Goal: Entertainment & Leisure: Consume media (video, audio)

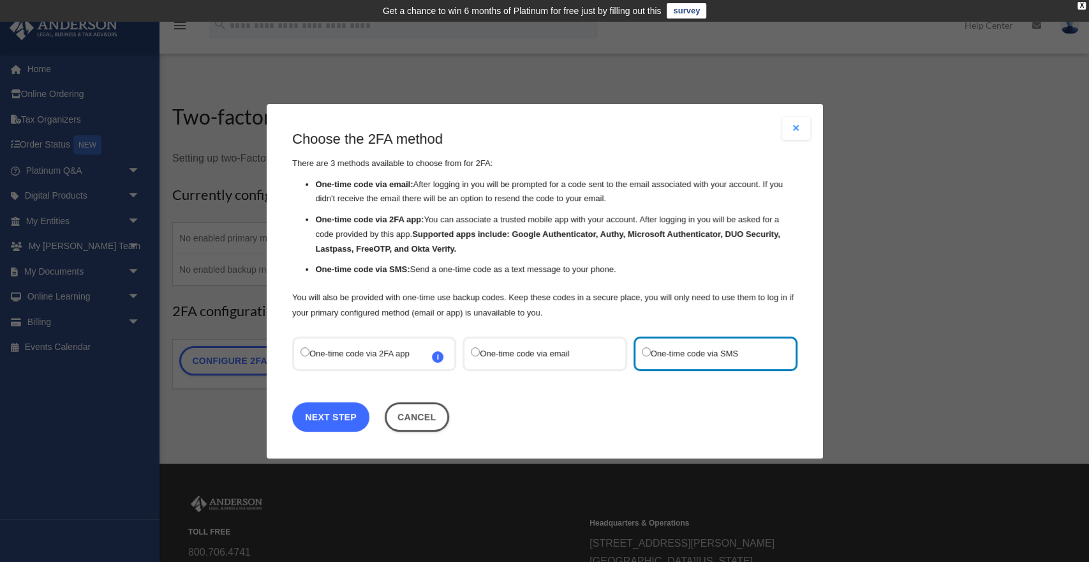
click at [321, 415] on link "Next Step" at bounding box center [330, 415] width 77 height 29
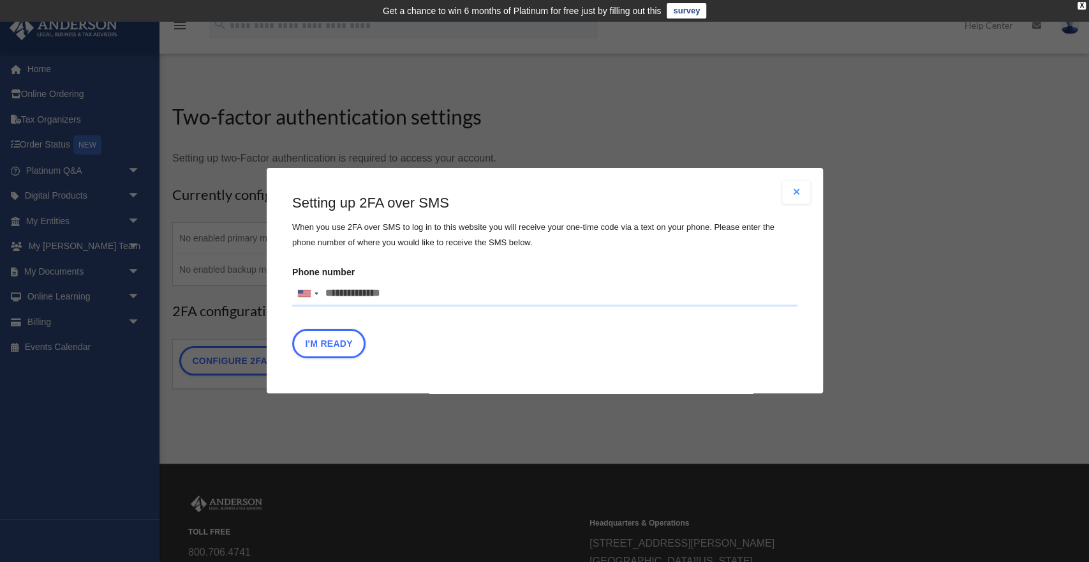
click at [400, 294] on input "Phone number [GEOGRAPHIC_DATA] +1 [GEOGRAPHIC_DATA] +44 [GEOGRAPHIC_DATA] (‫[GE…" at bounding box center [544, 294] width 505 height 26
click at [394, 290] on input "Phone number [GEOGRAPHIC_DATA] +1 [GEOGRAPHIC_DATA] +44 [GEOGRAPHIC_DATA] (‫[GE…" at bounding box center [544, 294] width 505 height 26
click at [332, 296] on input "Phone number United States +1 United Kingdom +44 Afghanistan (‫افغانستان‬‎) +93…" at bounding box center [544, 294] width 505 height 26
type input "**********"
click at [320, 347] on button "I'm Ready" at bounding box center [328, 343] width 73 height 29
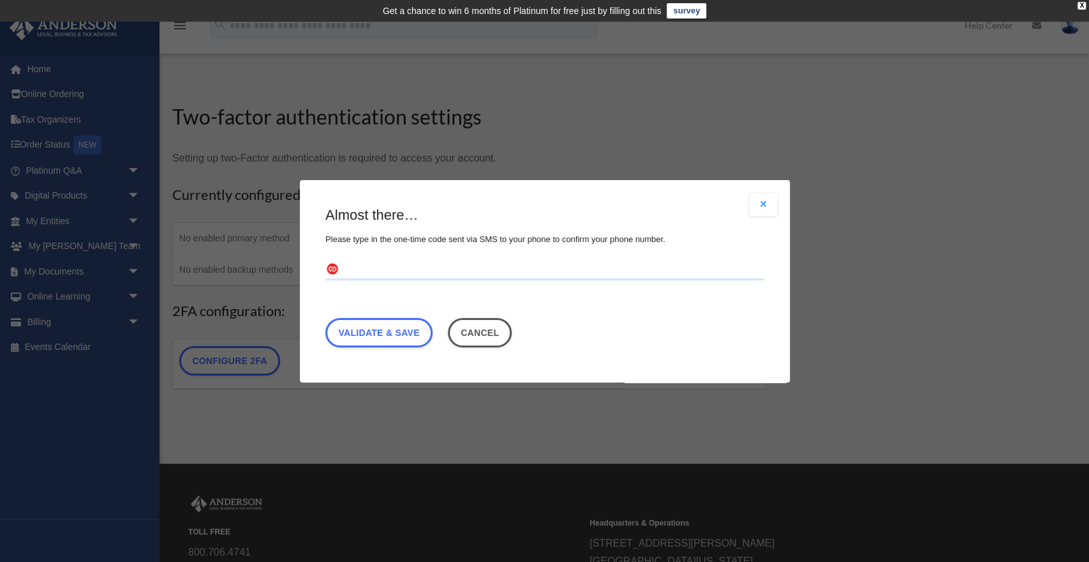
click at [399, 267] on input "text" at bounding box center [545, 269] width 439 height 20
type input "******"
click at [409, 333] on link "Validate & Save" at bounding box center [379, 331] width 107 height 29
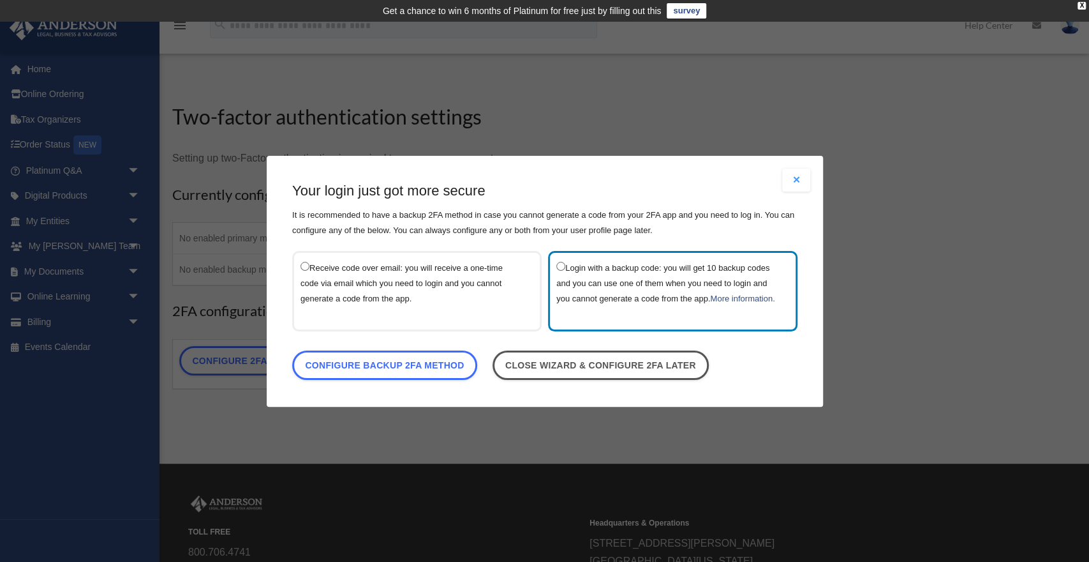
click at [408, 258] on label "Receive code over email: you will receive a one-time code via email which you n…" at bounding box center [411, 290] width 220 height 64
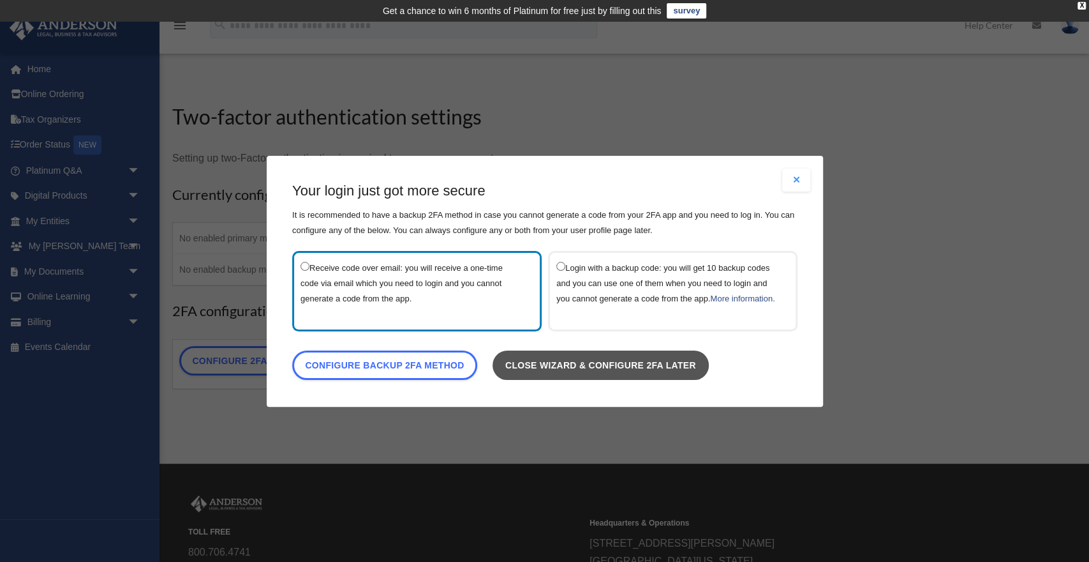
click at [615, 366] on link "Close wizard & configure 2FA later" at bounding box center [600, 364] width 216 height 29
click at [628, 374] on link "Close wizard & configure 2FA later" at bounding box center [600, 364] width 216 height 29
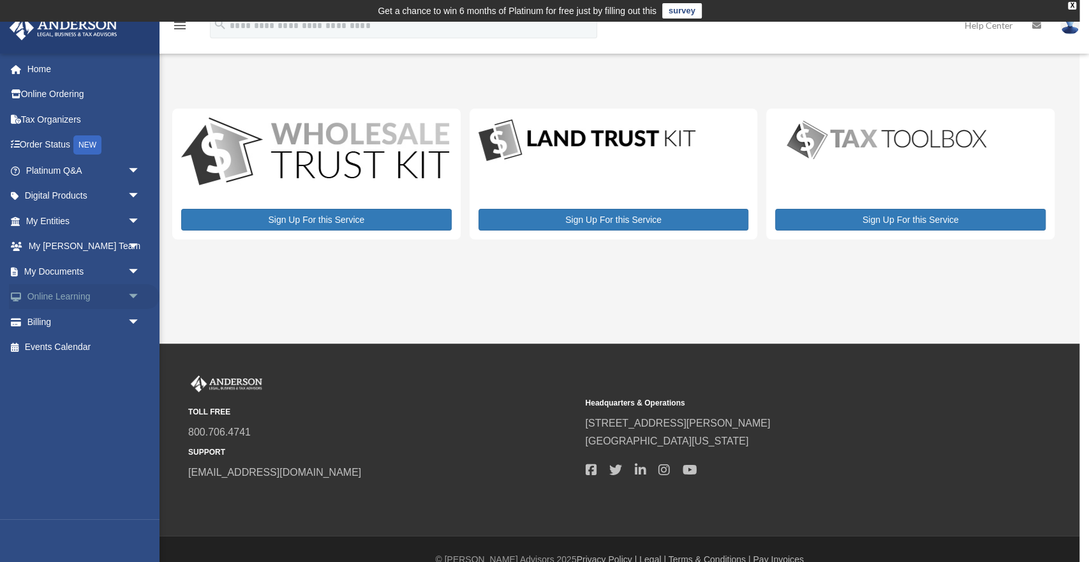
click at [58, 297] on link "Online Learning arrow_drop_down" at bounding box center [84, 297] width 151 height 26
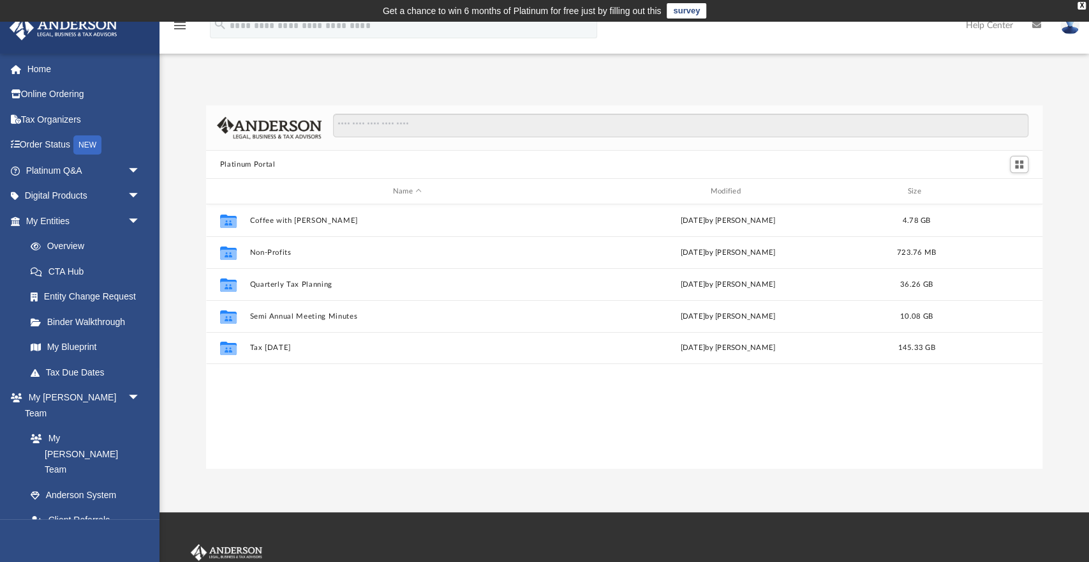
scroll to position [290, 836]
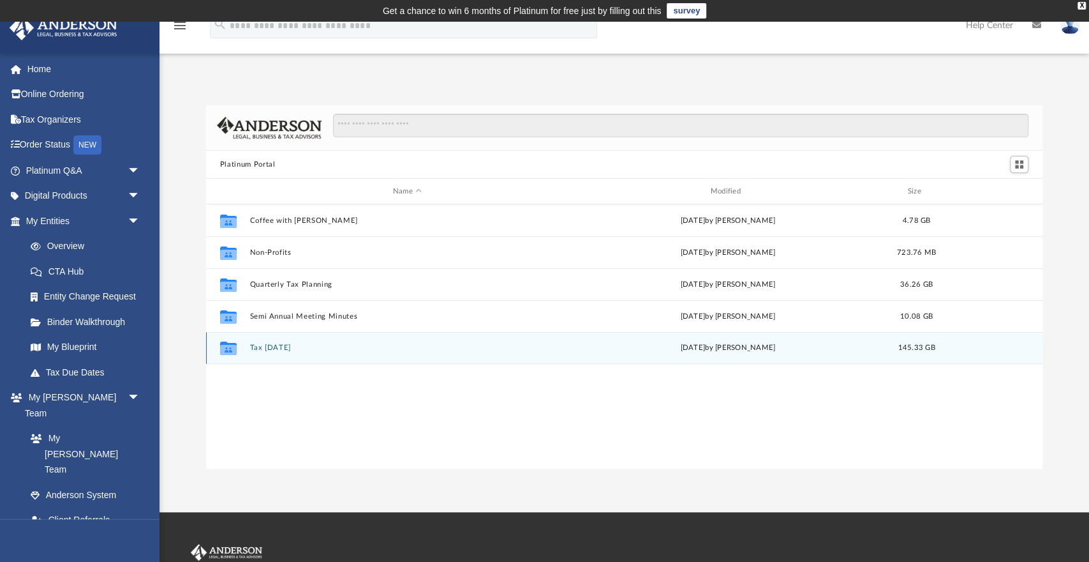
click at [264, 351] on button "Tax [DATE]" at bounding box center [407, 347] width 315 height 8
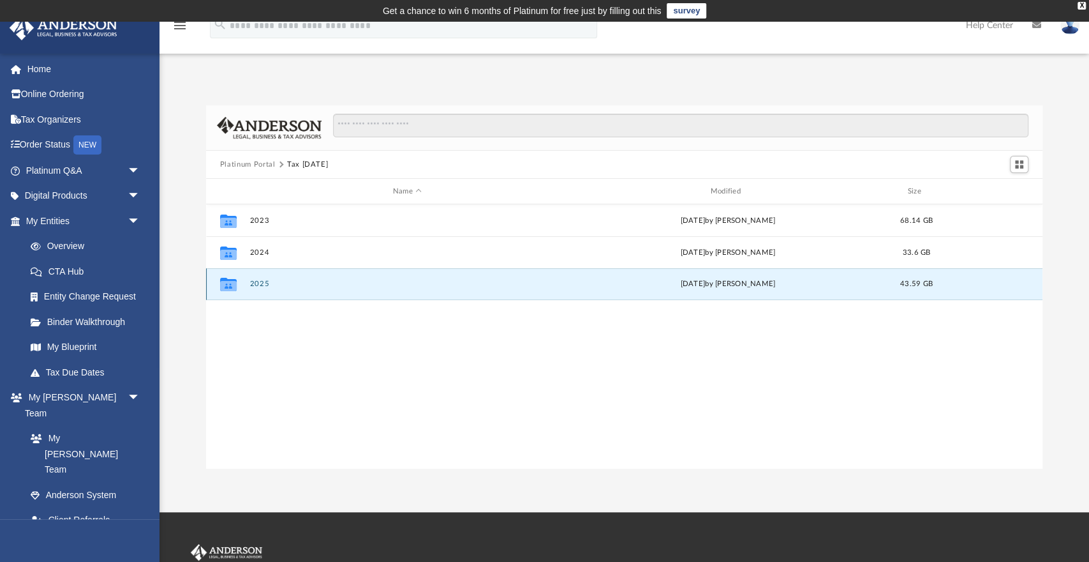
click at [255, 287] on button "2025" at bounding box center [407, 284] width 315 height 8
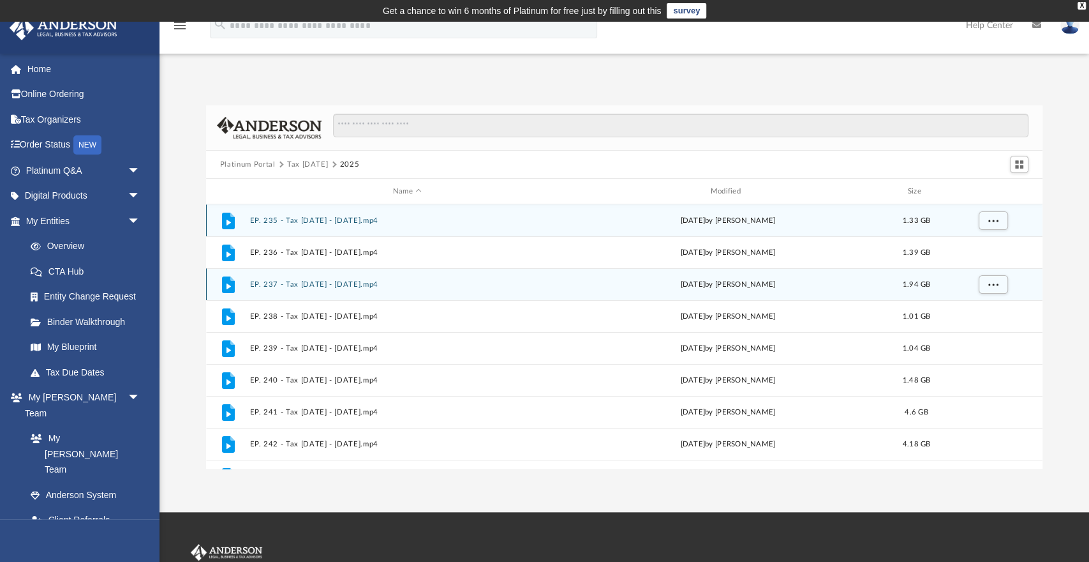
click at [225, 219] on icon "grid" at bounding box center [228, 220] width 13 height 17
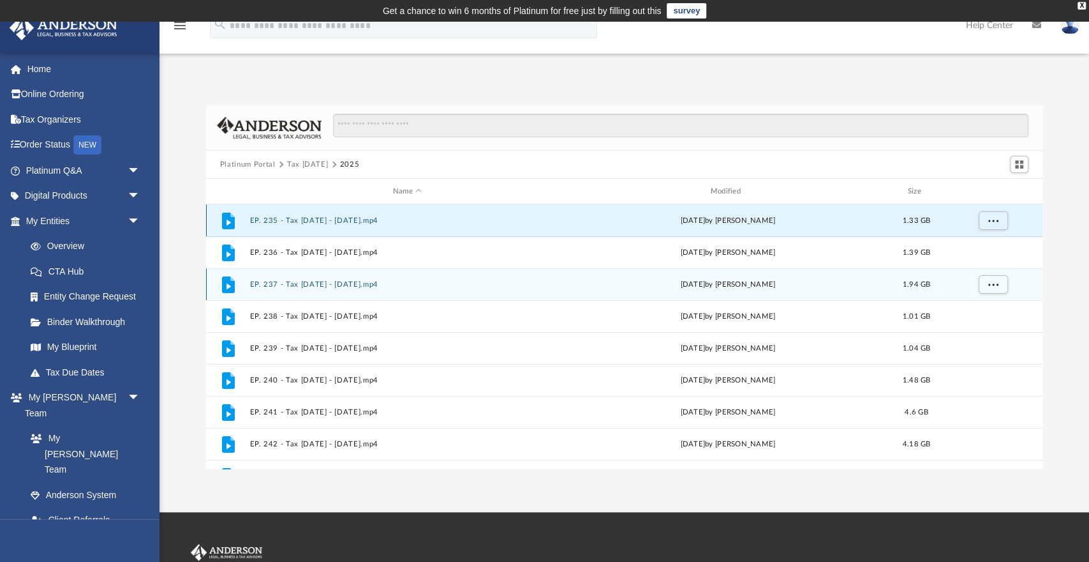
click at [228, 223] on icon "grid" at bounding box center [229, 222] width 4 height 6
click at [288, 219] on button "EP. 235 - Tax [DATE] - [DATE].mp4" at bounding box center [407, 220] width 315 height 8
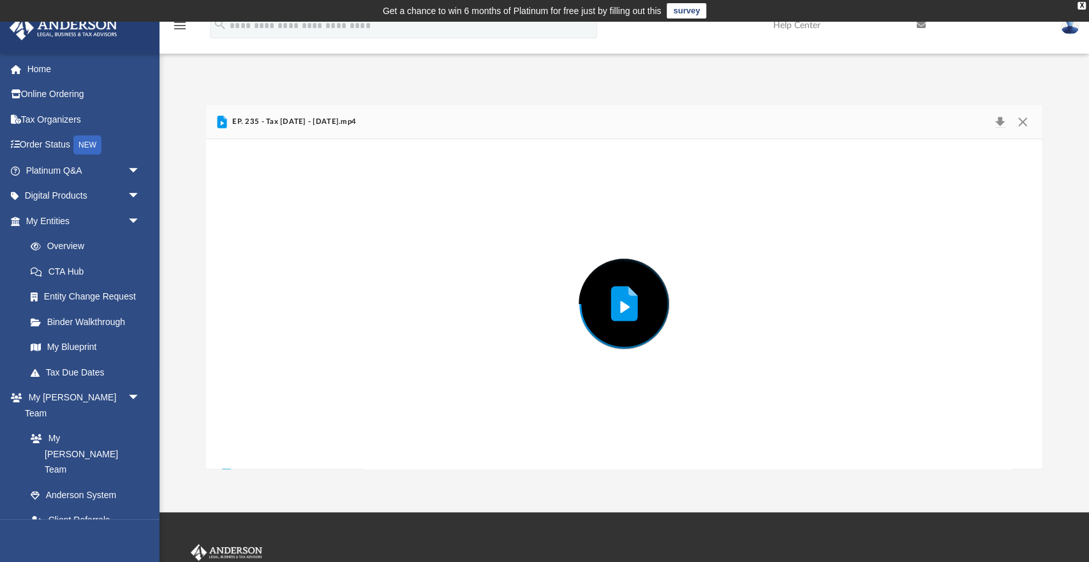
click at [288, 219] on div "Preview" at bounding box center [624, 303] width 837 height 329
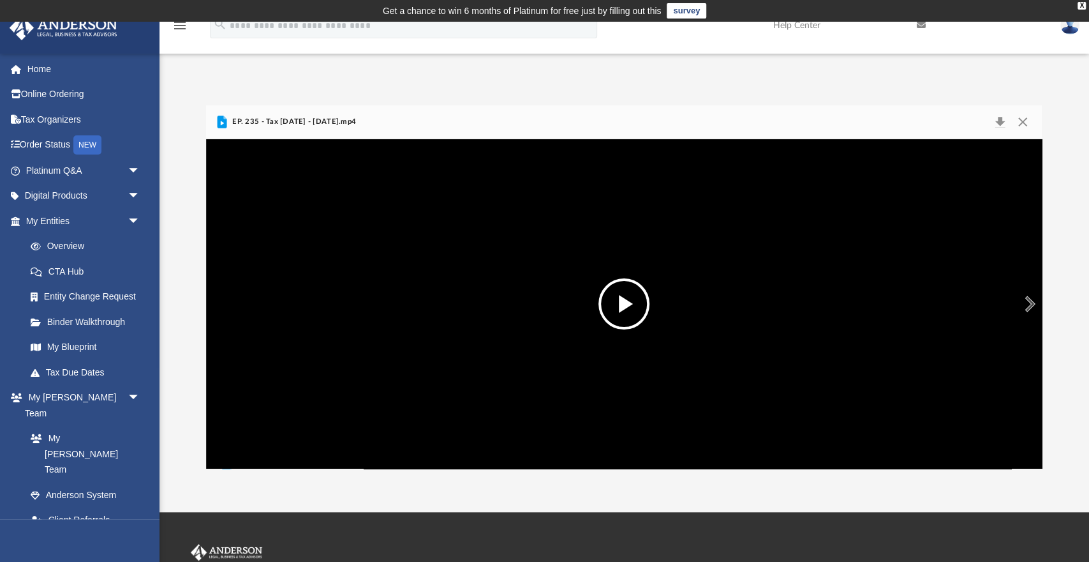
click at [625, 308] on button "File preview" at bounding box center [624, 303] width 51 height 51
click at [601, 342] on video "File preview" at bounding box center [624, 304] width 585 height 293
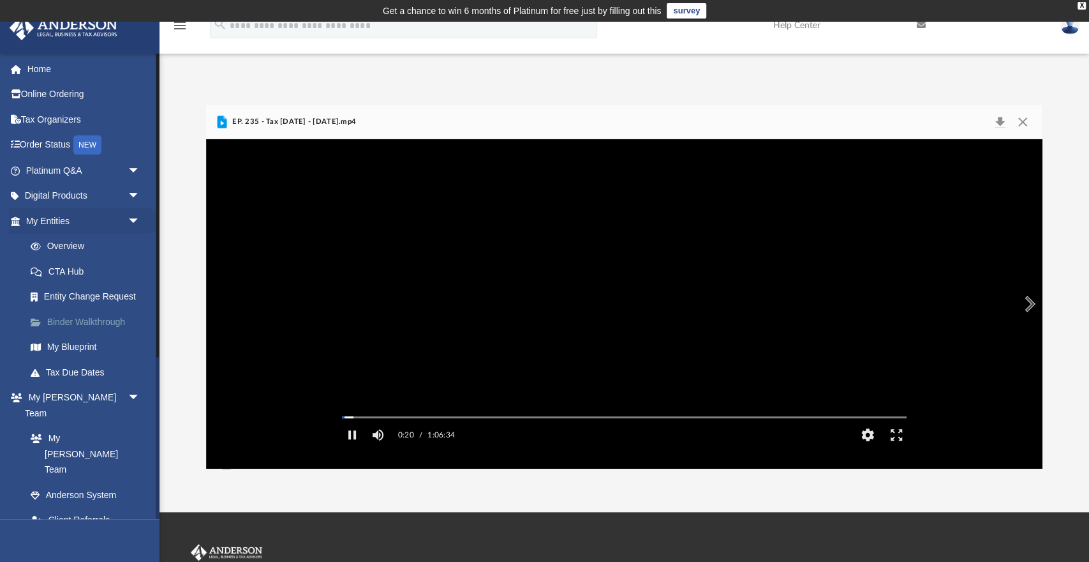
click at [109, 317] on link "Binder Walkthrough" at bounding box center [89, 322] width 142 height 26
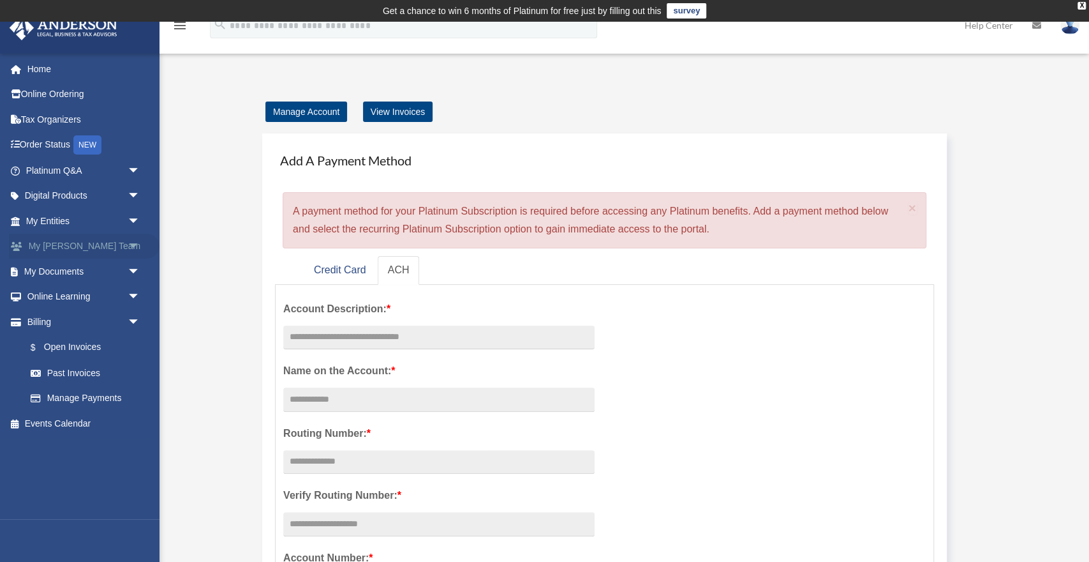
click at [100, 244] on link "My [PERSON_NAME] Team arrow_drop_down" at bounding box center [84, 247] width 151 height 26
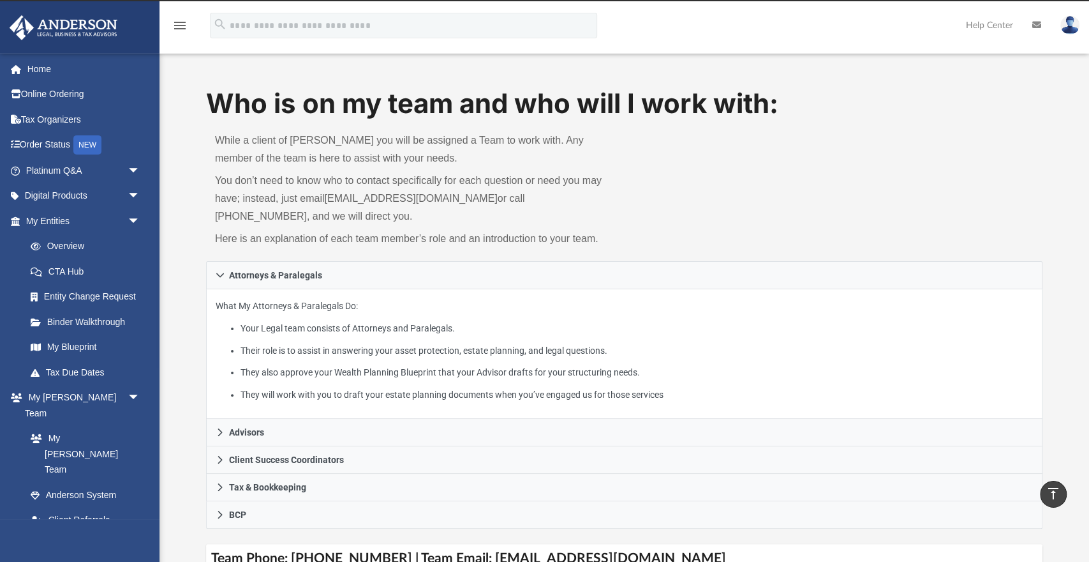
scroll to position [23, 0]
